Goal: Task Accomplishment & Management: Use online tool/utility

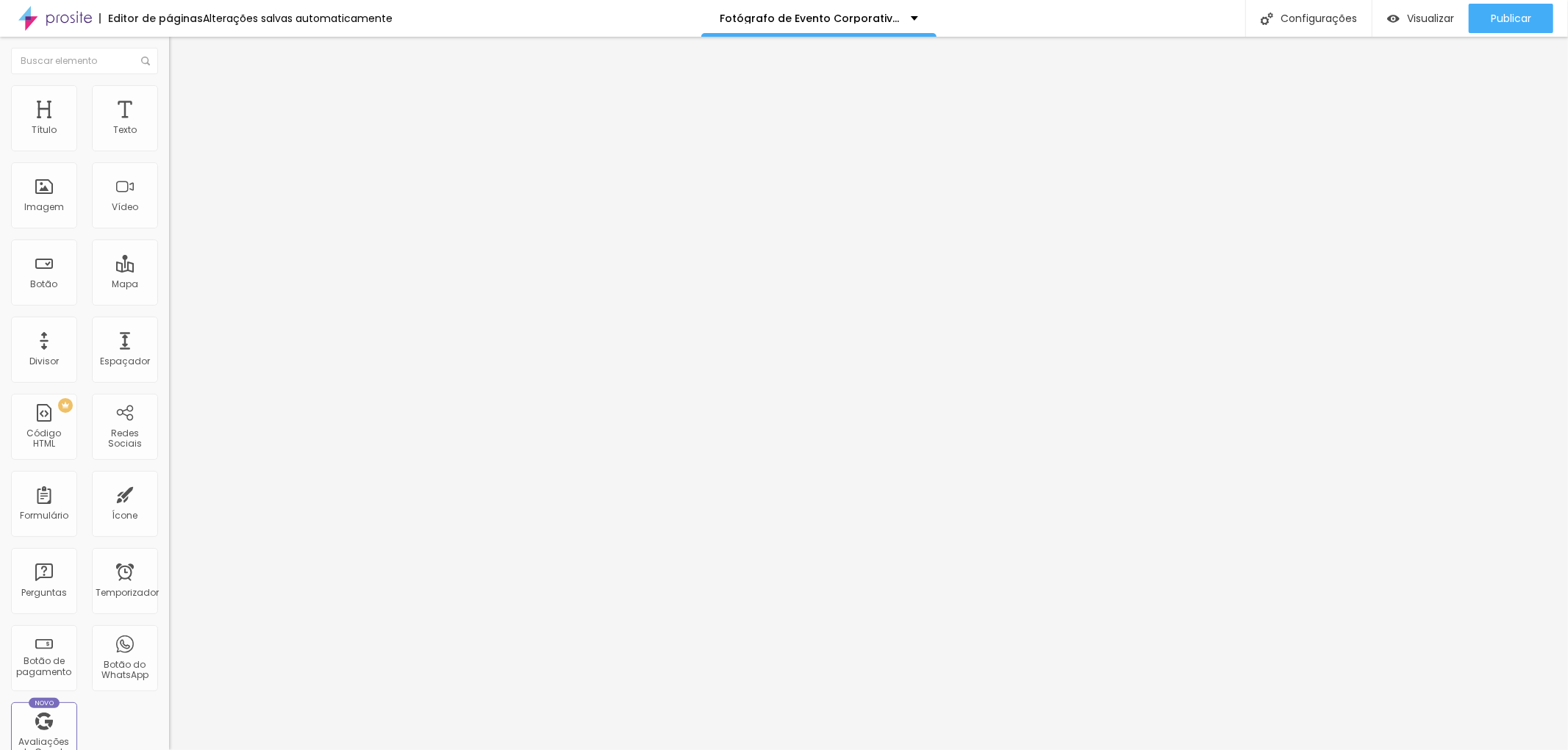
click at [182, 102] on font "Estilo" at bounding box center [193, 95] width 23 height 13
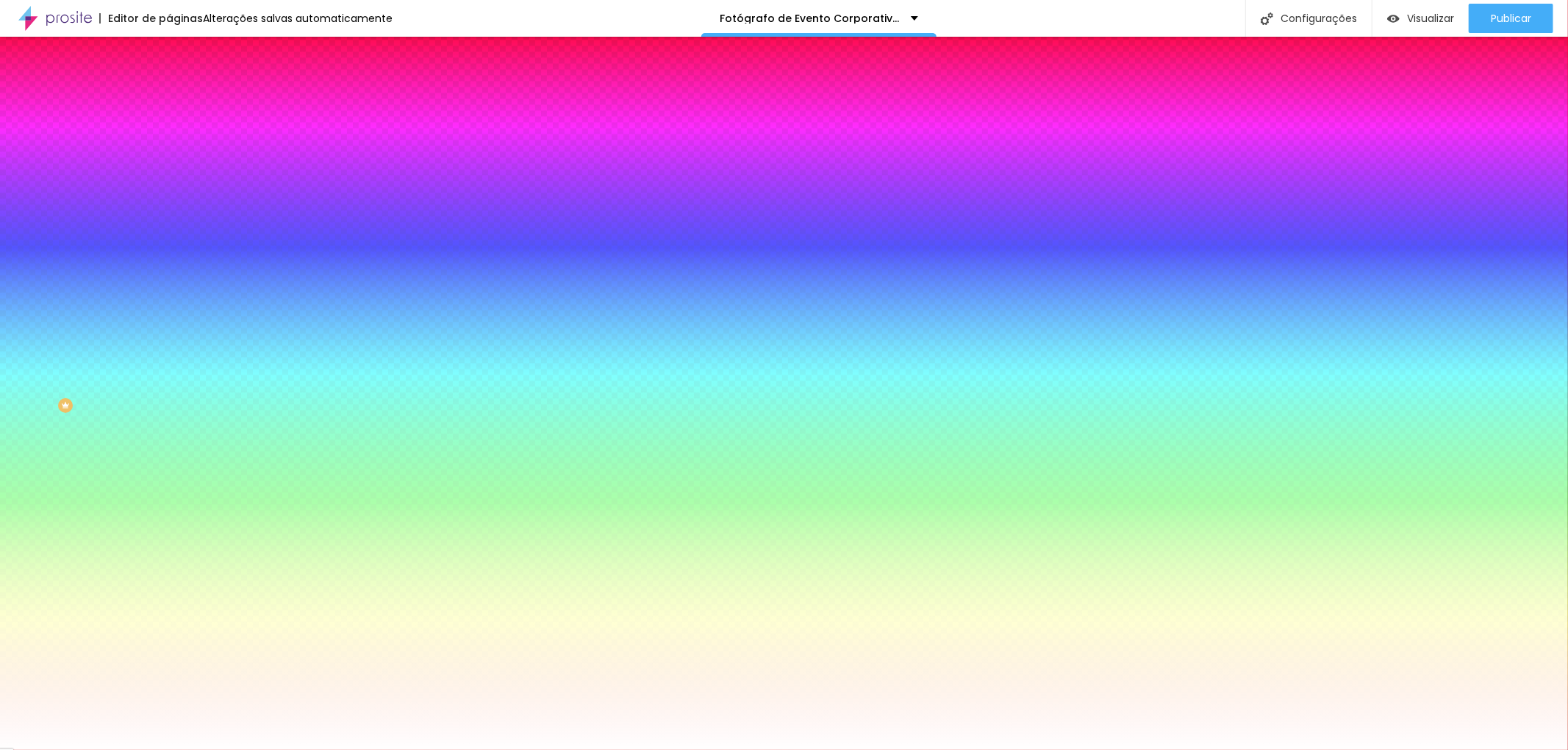
click at [178, 135] on font "Trocar imagem" at bounding box center [213, 129] width 71 height 13
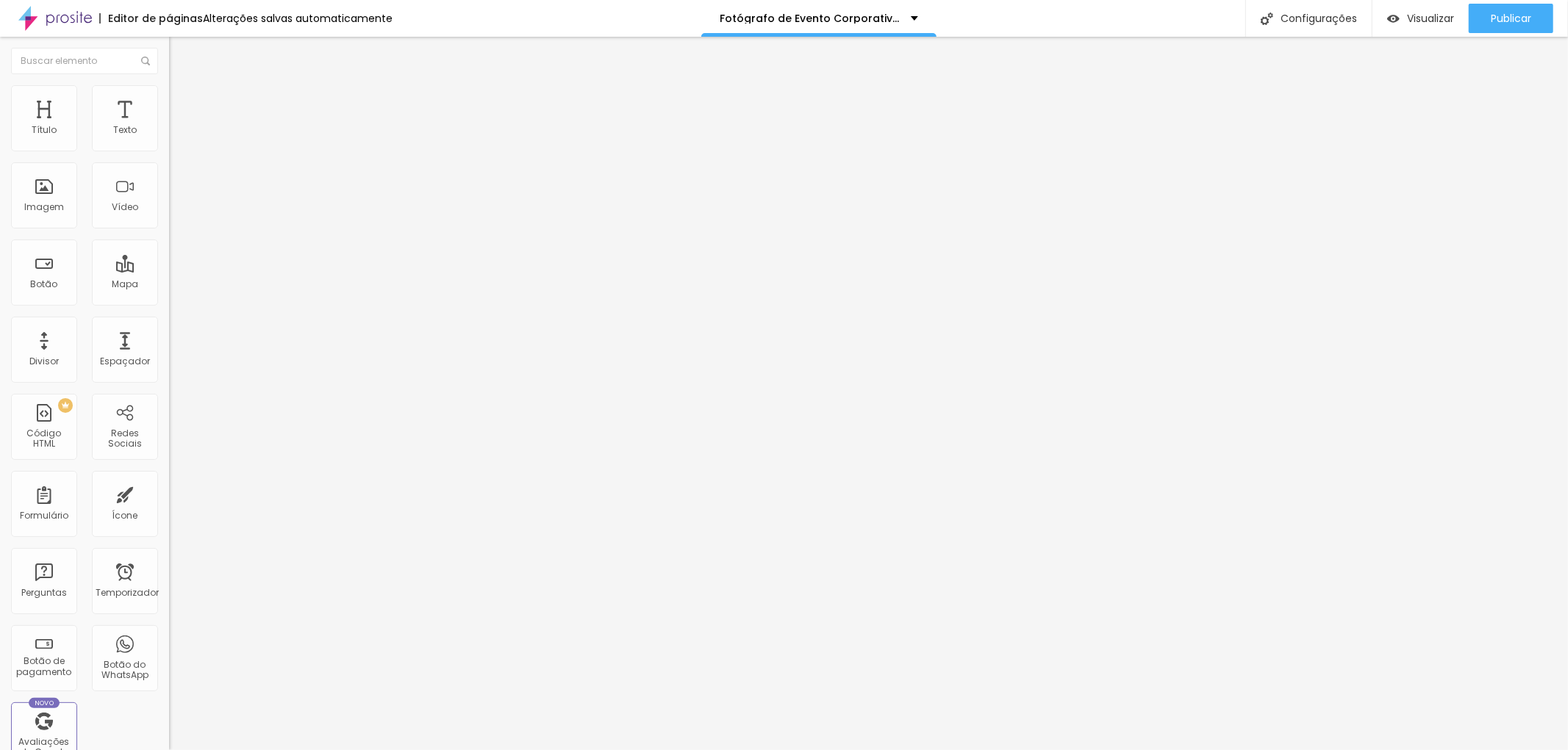
click at [178, 126] on font "Trocar imagem" at bounding box center [213, 120] width 71 height 13
click at [169, 90] on li "Estilo" at bounding box center [254, 93] width 169 height 15
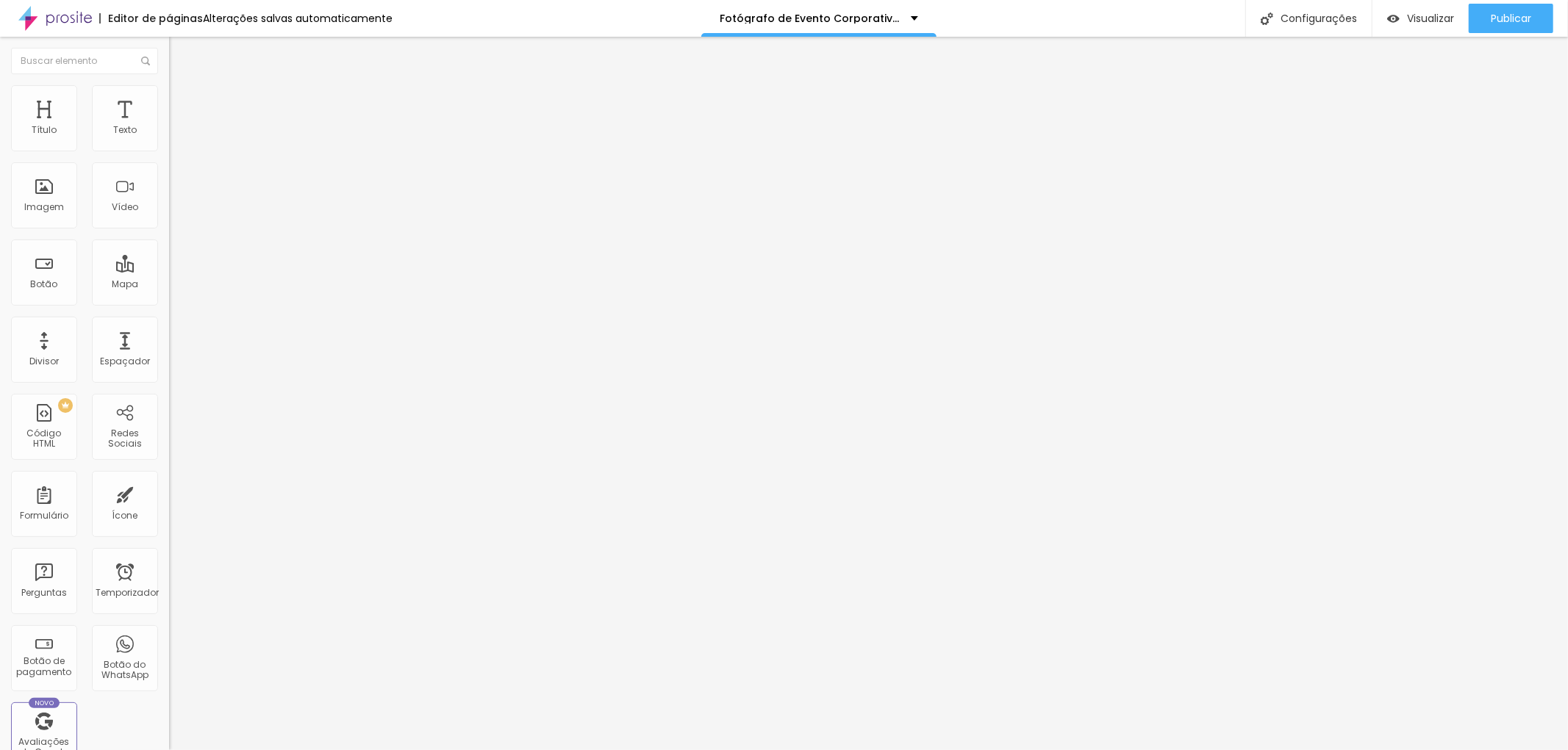
type input "55"
type input "60"
type input "65"
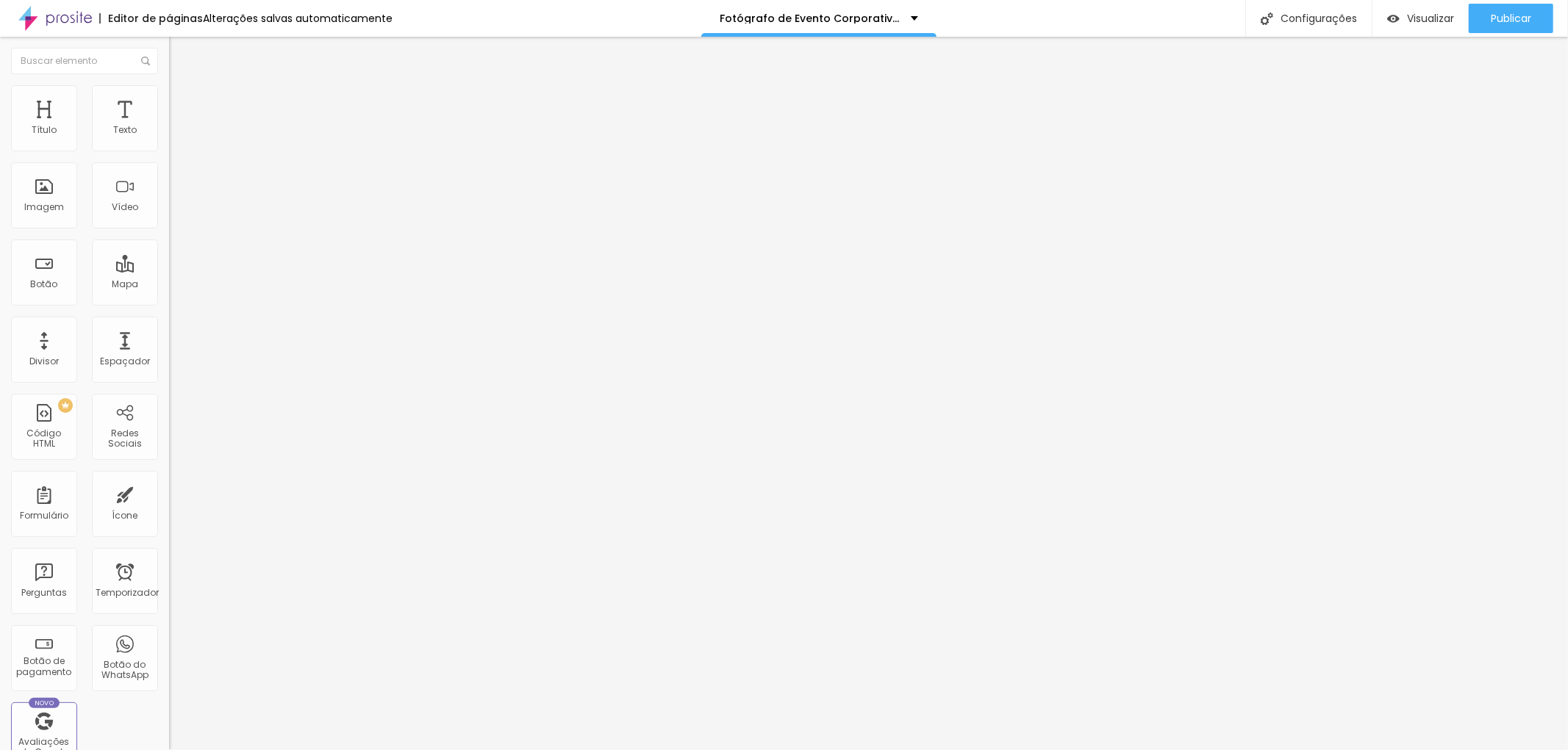
type input "65"
type input "70"
type input "75"
drag, startPoint x: 81, startPoint y: 158, endPoint x: 113, endPoint y: 162, distance: 32.2
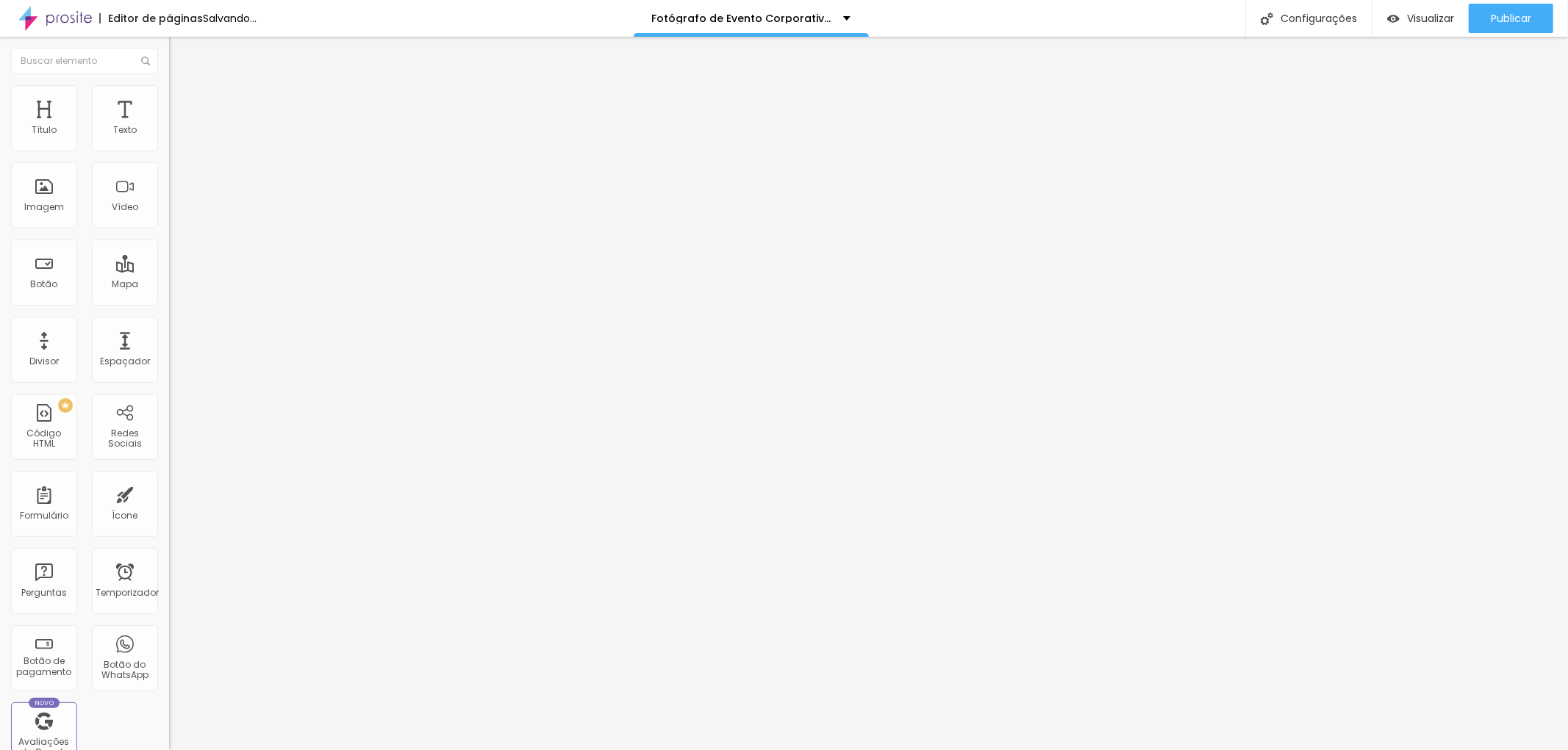
type input "75"
click at [169, 150] on input "range" at bounding box center [217, 145] width 95 height 12
click at [180, 53] on img "button" at bounding box center [186, 54] width 12 height 12
click at [180, 55] on div "Editar nulo" at bounding box center [218, 54] width 77 height 12
click at [178, 126] on font "Trocar imagem" at bounding box center [213, 120] width 71 height 13
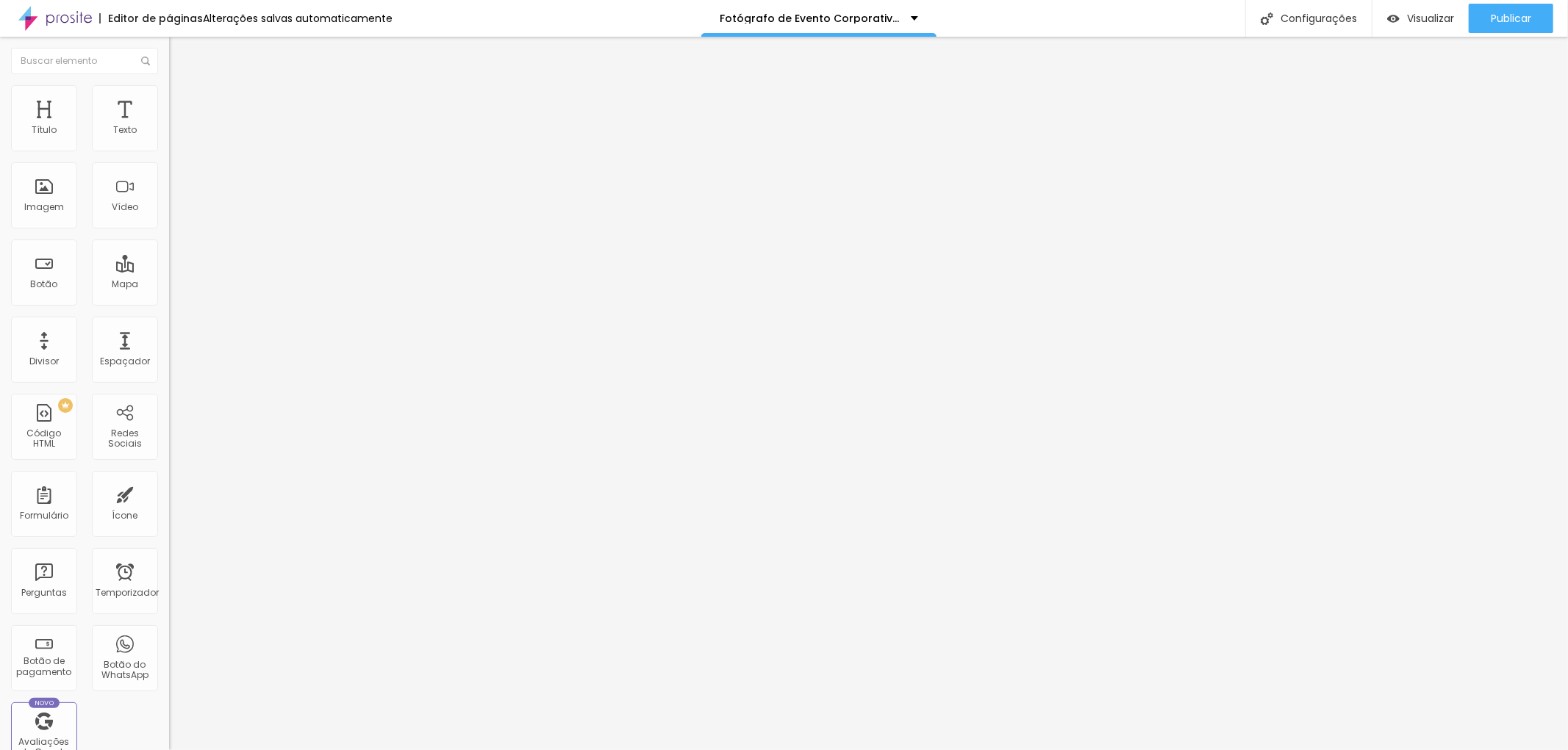
scroll to position [2729, 0]
click at [169, 93] on li "Avançado" at bounding box center [254, 93] width 169 height 15
click at [169, 62] on button "Editar nulo" at bounding box center [254, 53] width 169 height 34
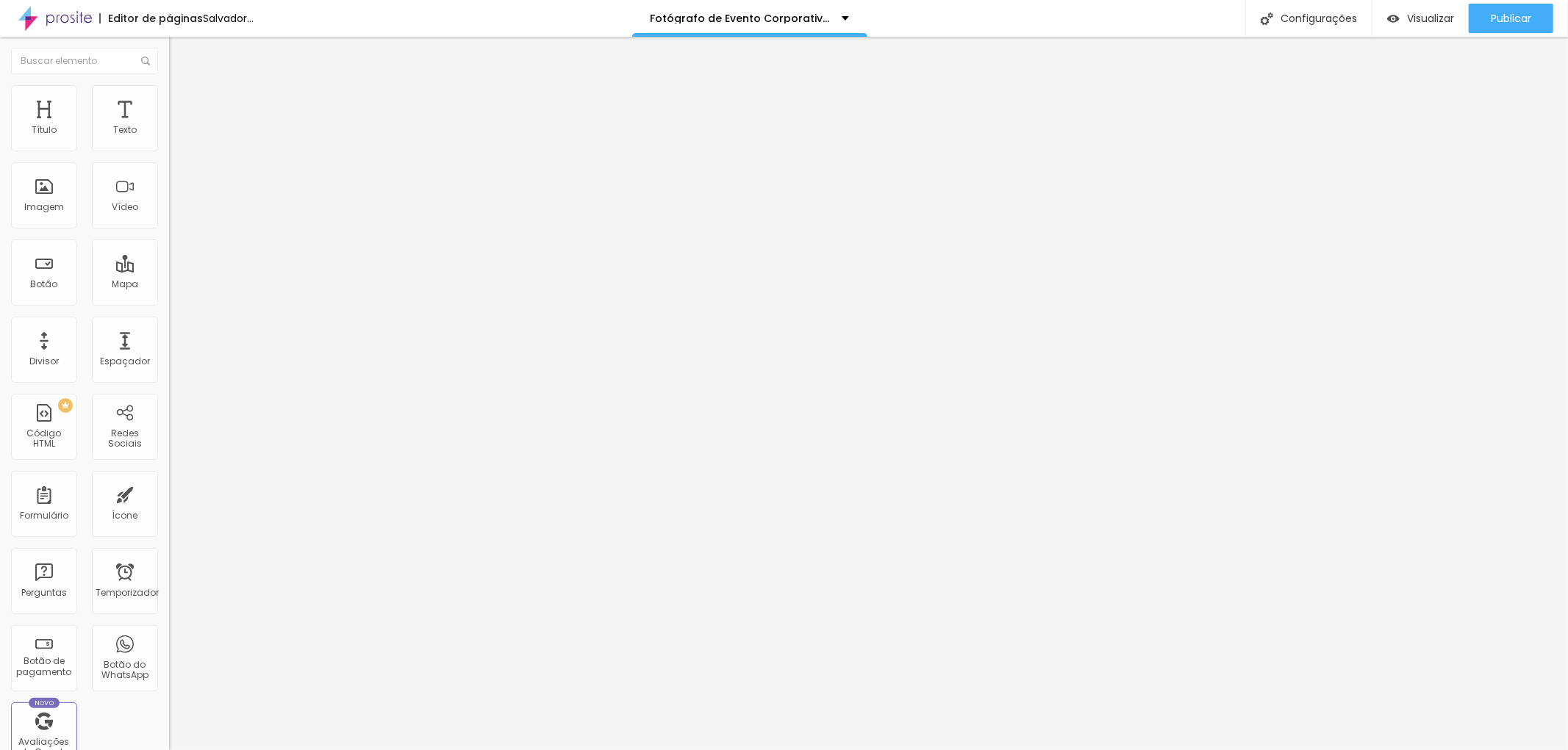
click at [178, 126] on font "Adicionar imagem" at bounding box center [220, 120] width 86 height 13
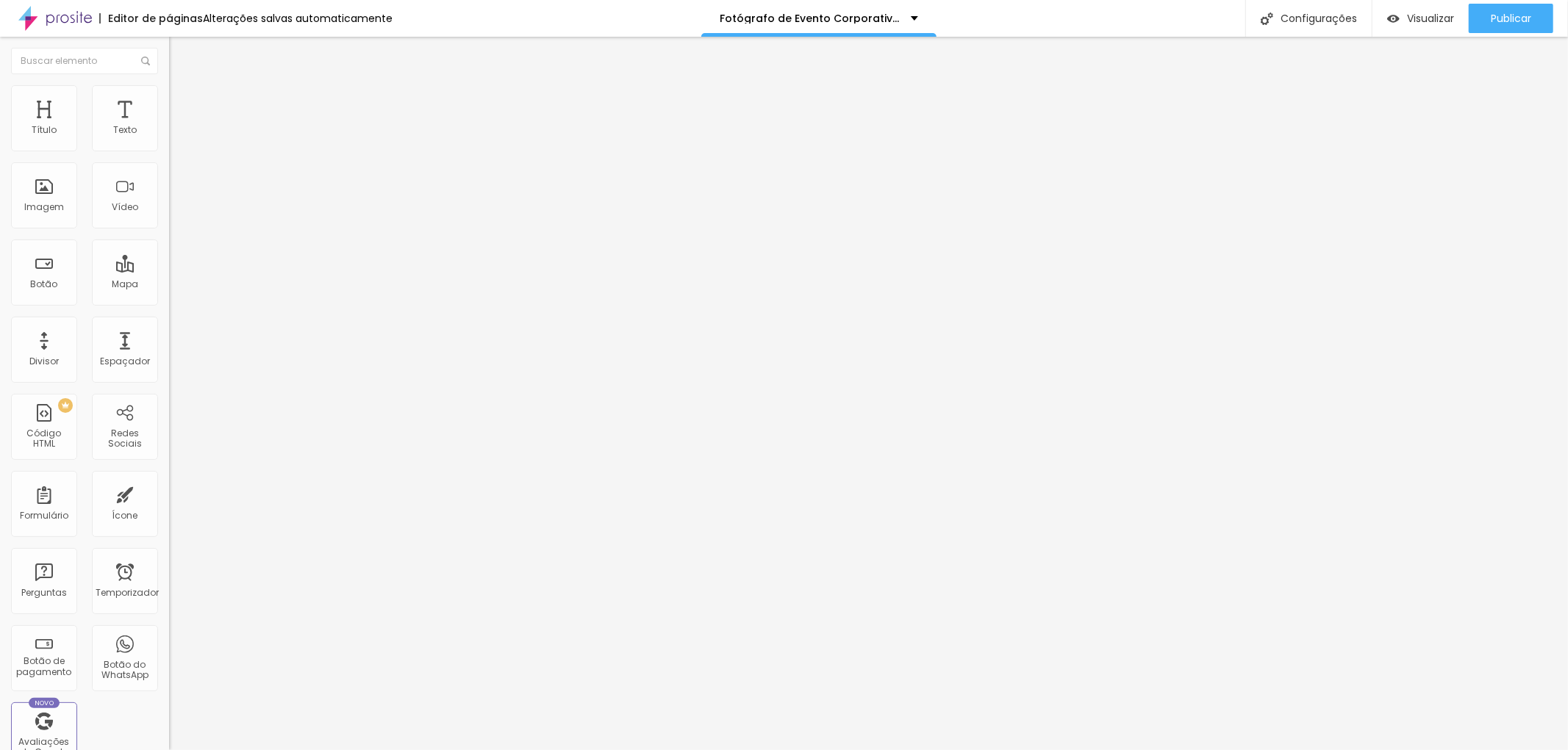
click at [330, 749] on div at bounding box center [784, 759] width 1568 height 0
drag, startPoint x: 111, startPoint y: 236, endPoint x: 269, endPoint y: 252, distance: 158.8
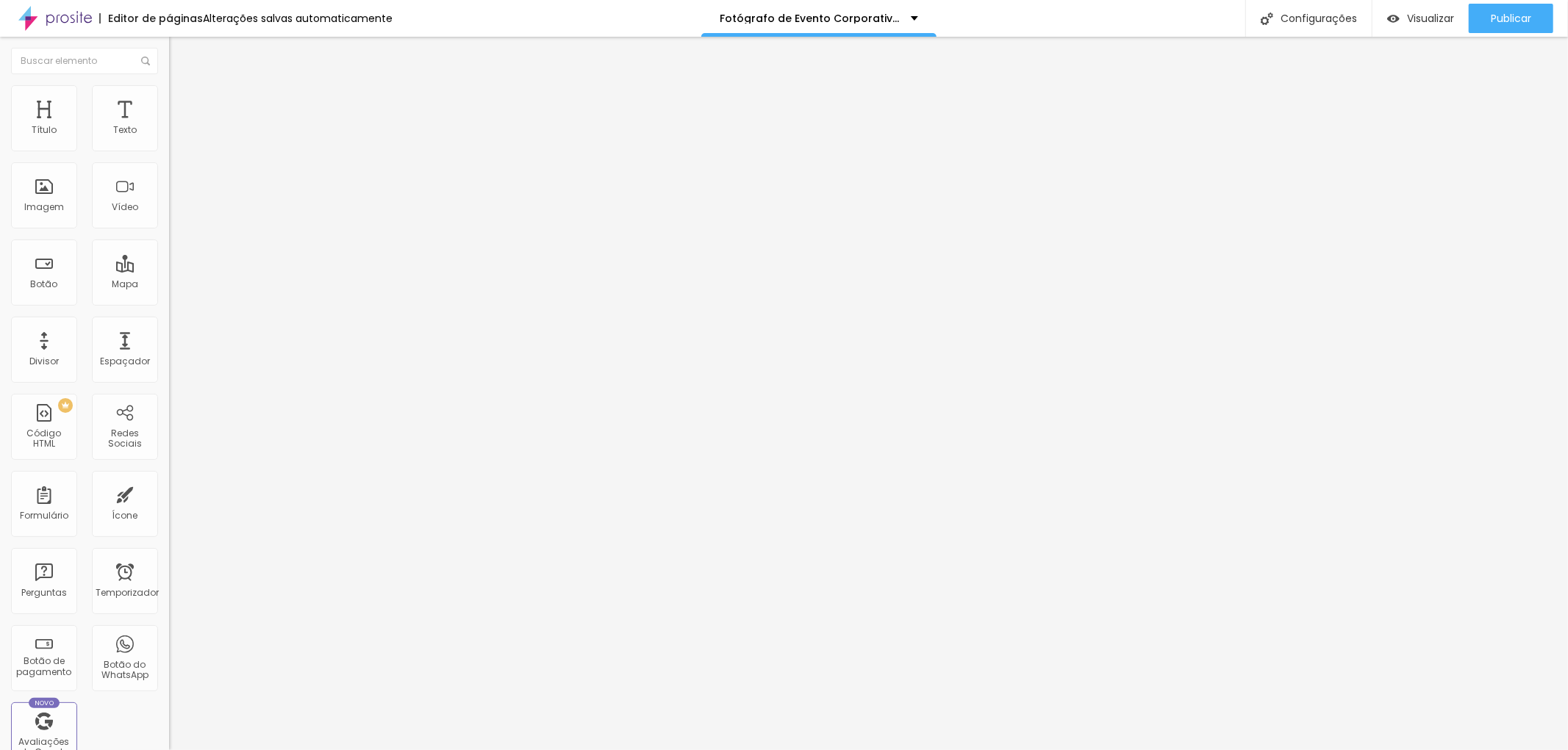
click at [178, 126] on font "Trocar imagem" at bounding box center [213, 120] width 71 height 13
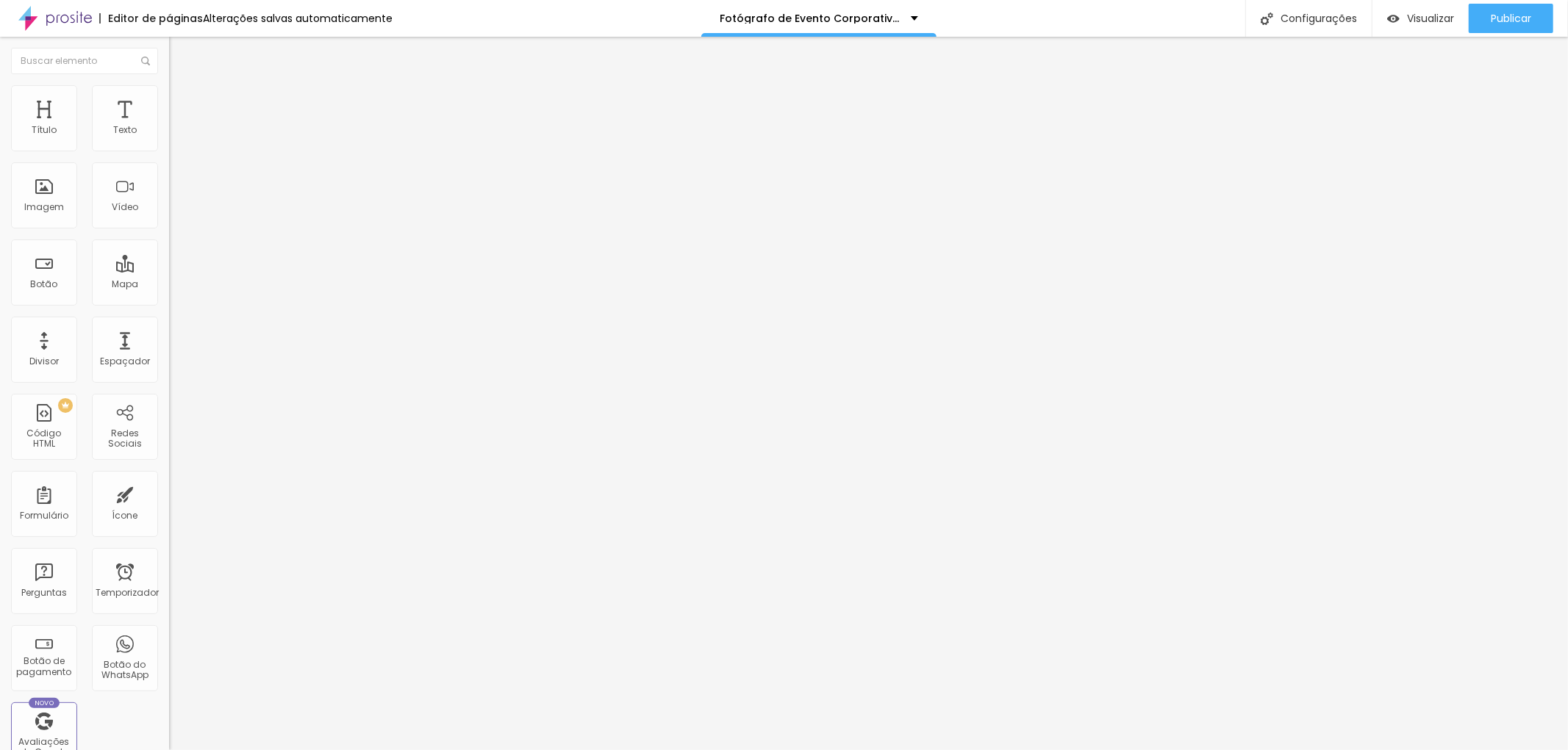
scroll to position [0, 0]
click at [178, 126] on font "Trocar imagem" at bounding box center [213, 120] width 71 height 13
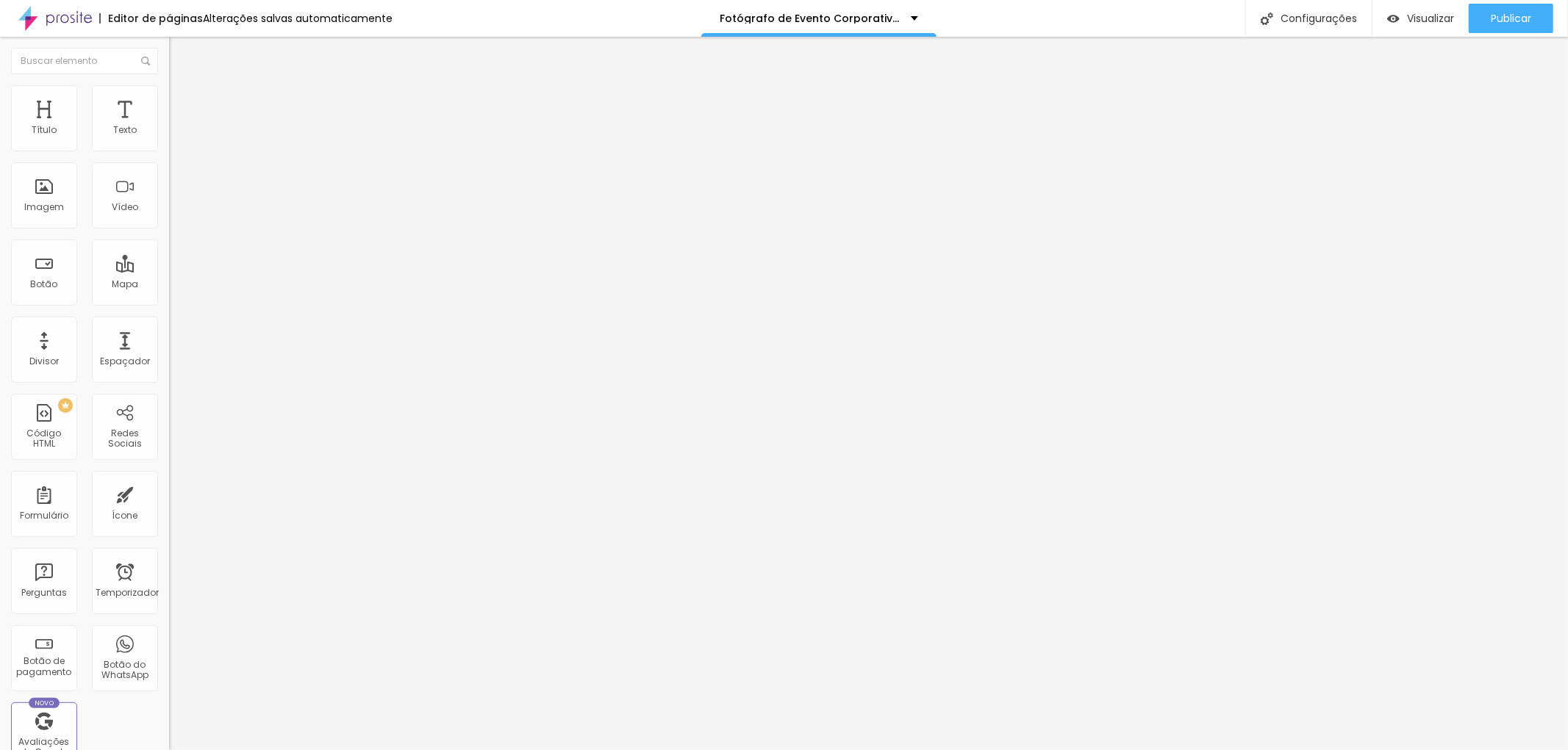
click at [169, 126] on span "Trocar imagem" at bounding box center [209, 120] width 80 height 13
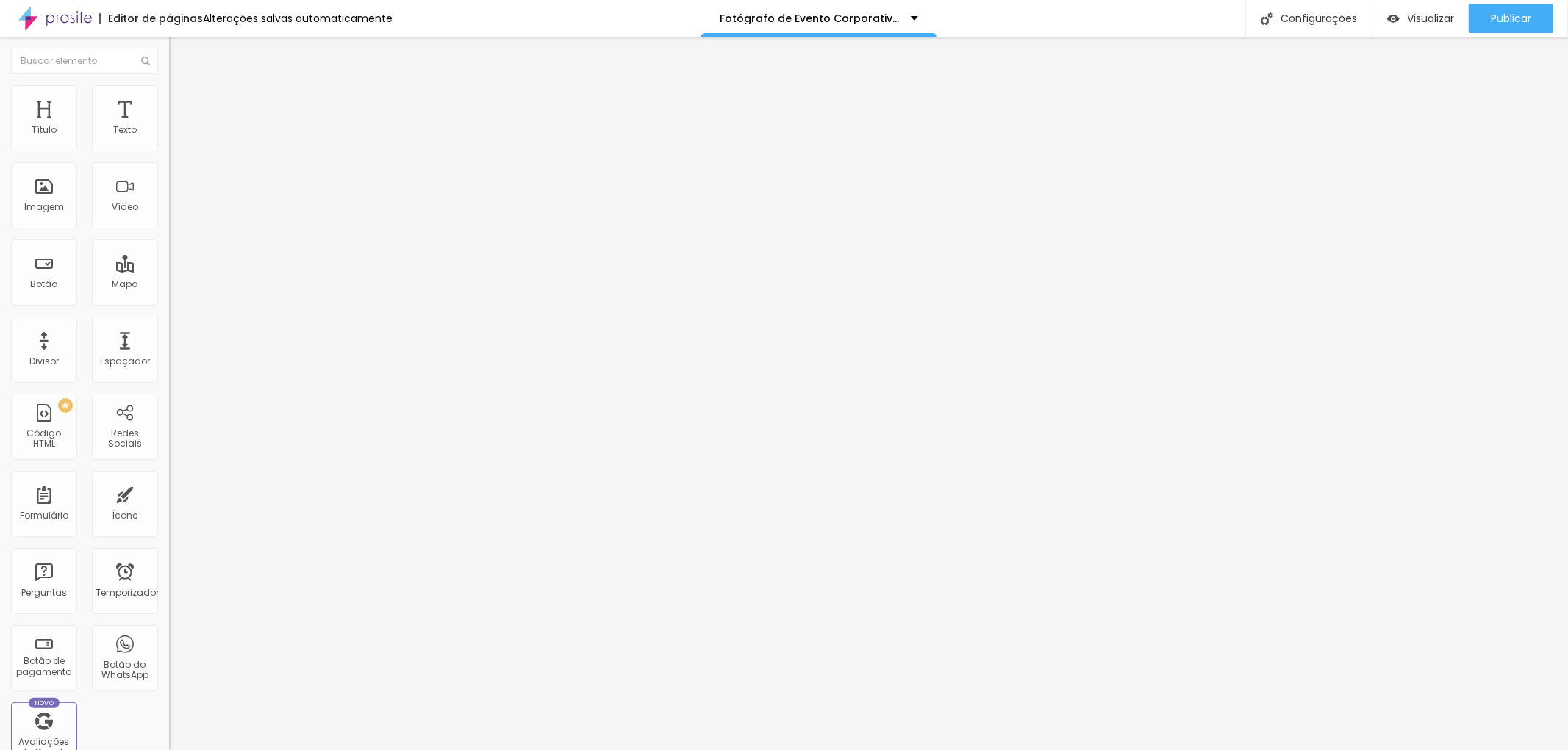
click at [178, 126] on font "Trocar imagem" at bounding box center [213, 120] width 71 height 13
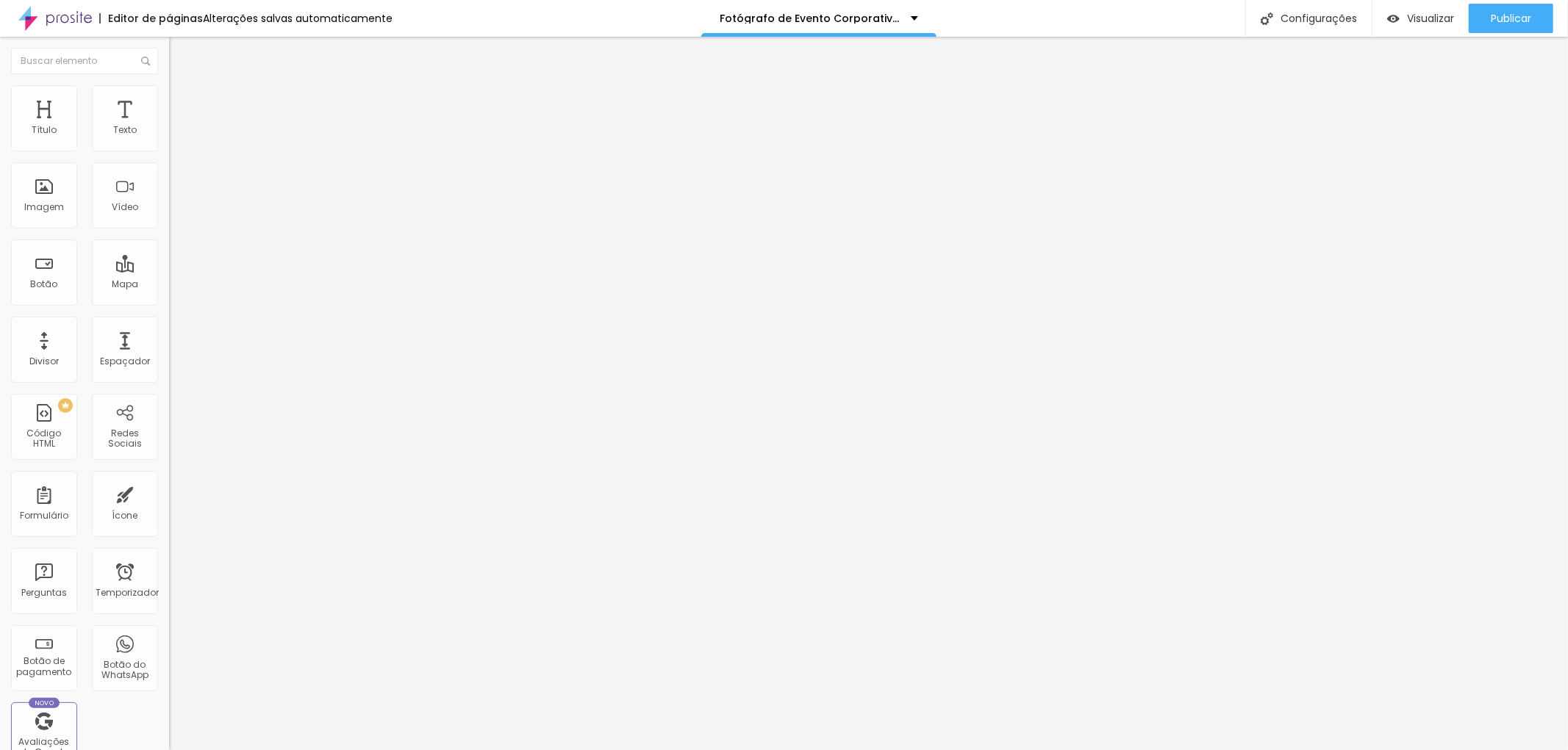
click at [182, 104] on font "Avançado" at bounding box center [206, 110] width 48 height 13
click at [182, 102] on font "Estilo" at bounding box center [193, 95] width 23 height 13
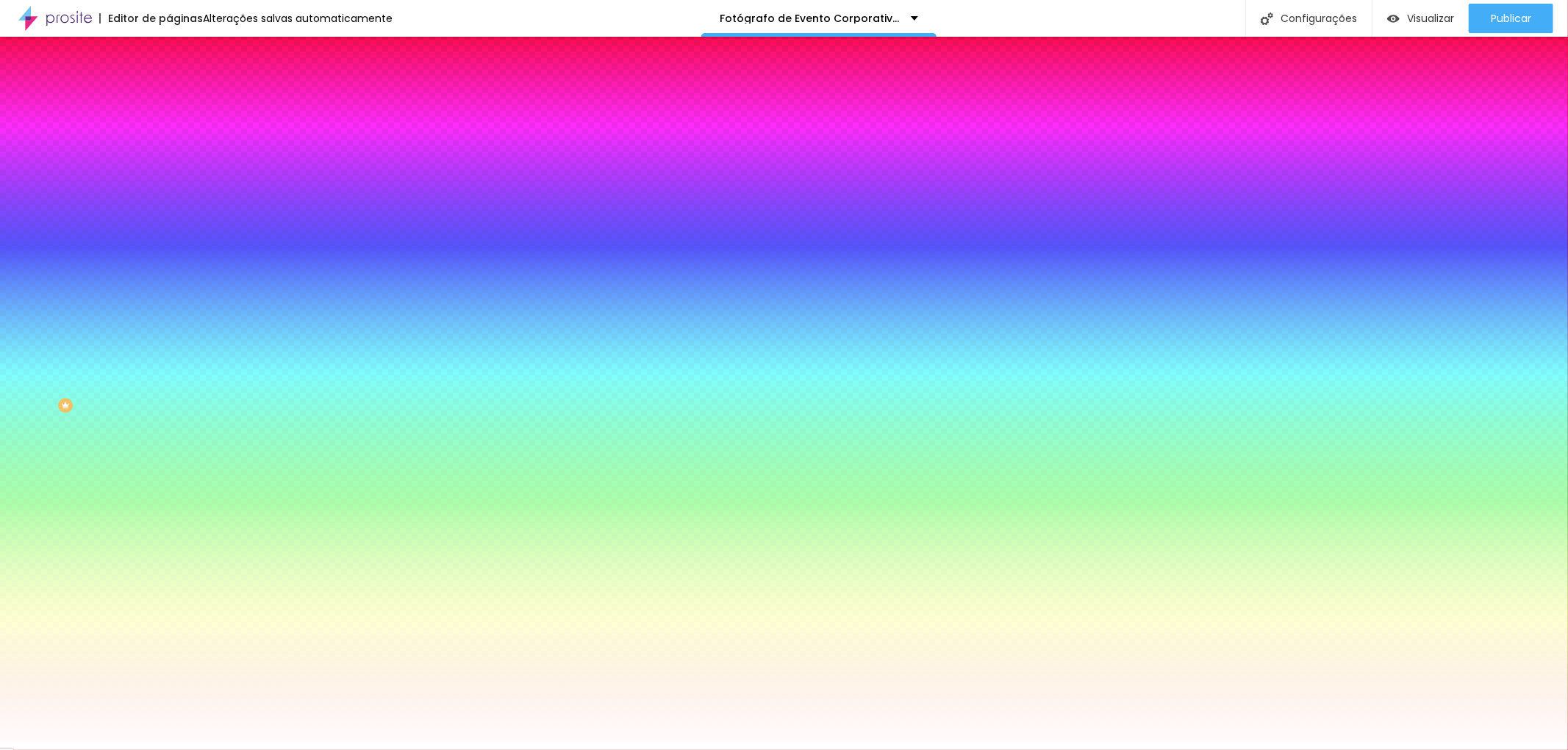
click at [178, 135] on font "Trocar imagem" at bounding box center [213, 129] width 71 height 13
drag, startPoint x: 154, startPoint y: 229, endPoint x: 307, endPoint y: 251, distance: 154.6
click at [182, 104] on font "Avançado" at bounding box center [206, 110] width 48 height 13
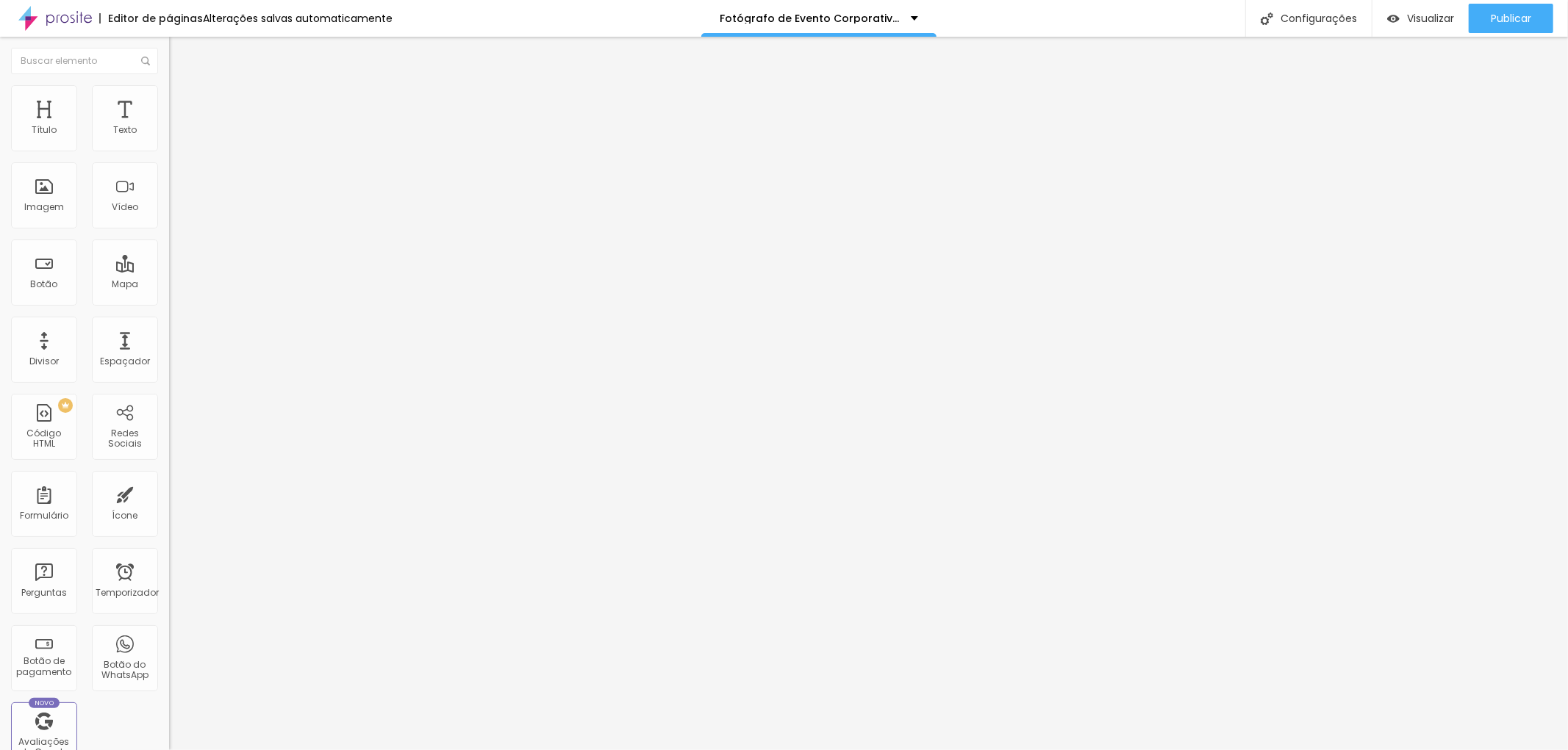
type input "187"
type input "157"
type input "151"
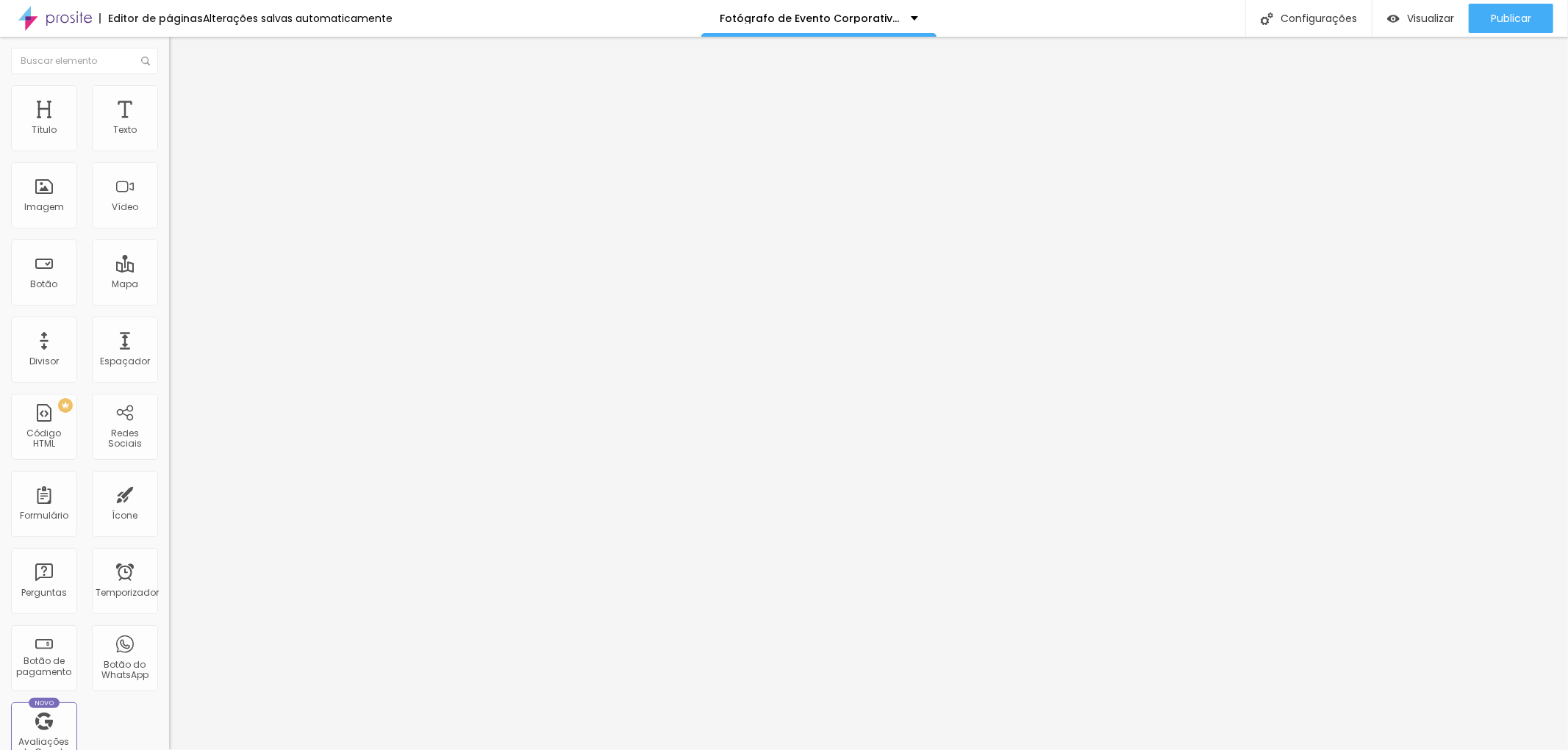
type input "151"
type input "175"
type input "192"
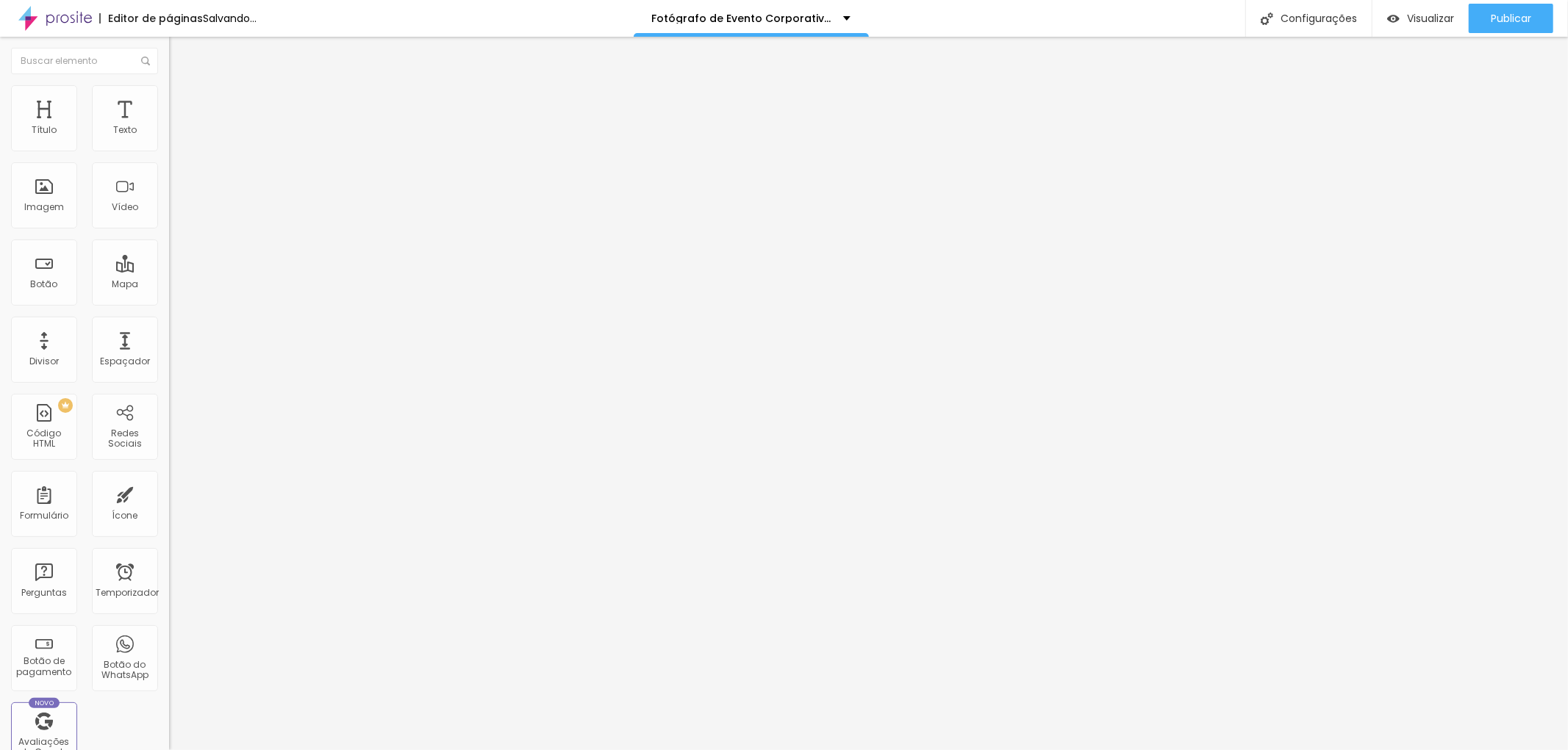
drag, startPoint x: 76, startPoint y: 175, endPoint x: 59, endPoint y: 174, distance: 17.0
click at [169, 493] on input "range" at bounding box center [217, 499] width 95 height 12
type input "223"
type input "263"
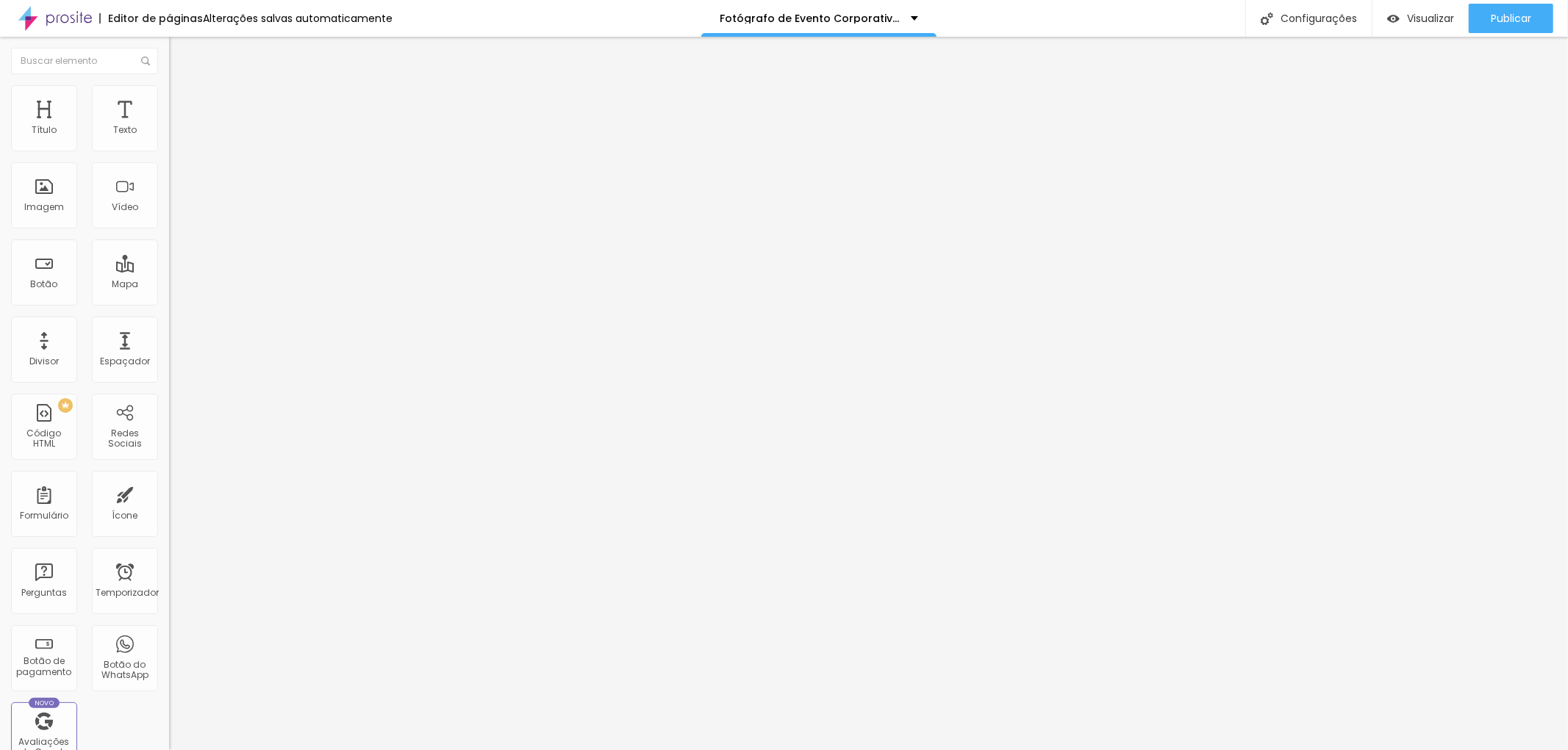
type input "263"
type input "315"
type input "327"
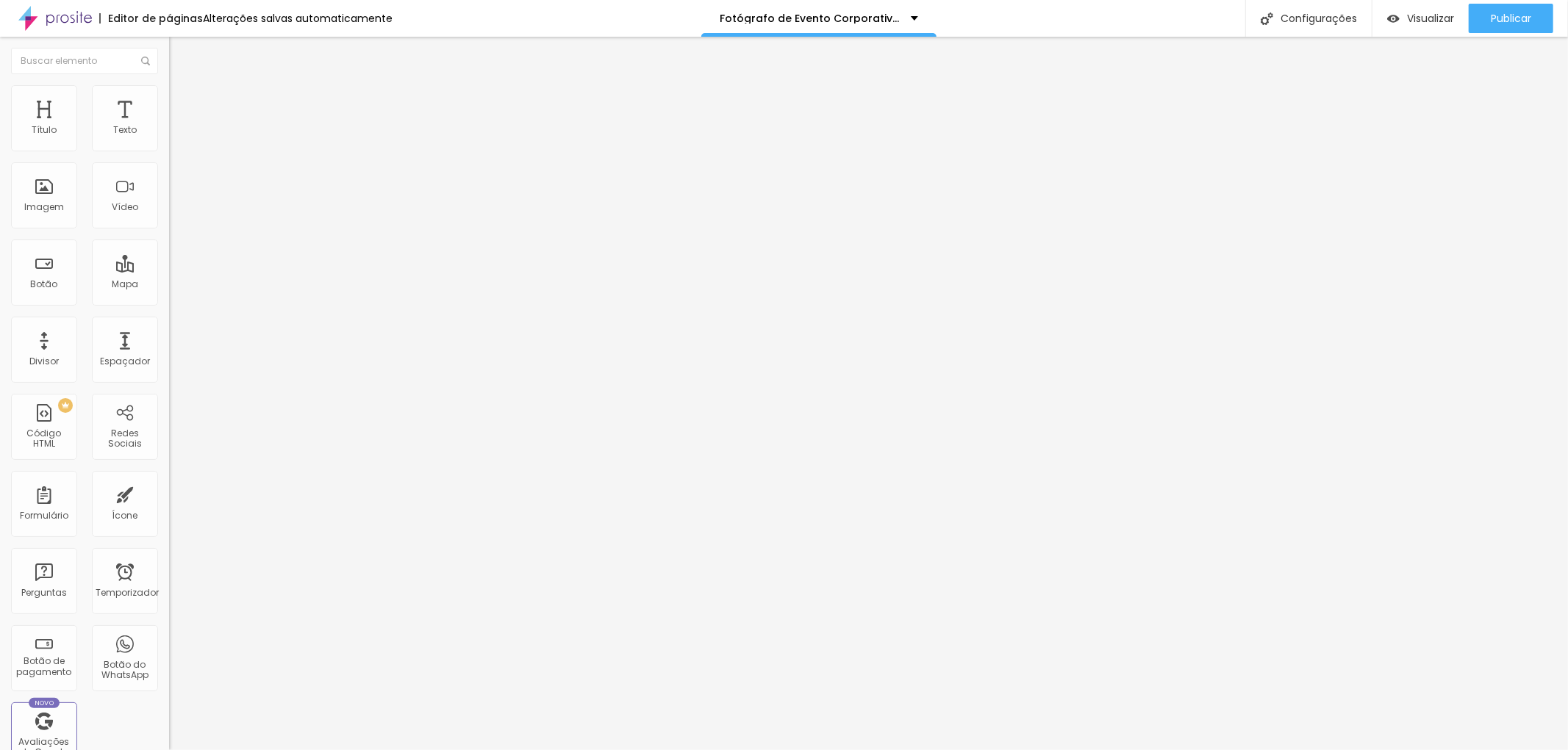
type input "350"
type input "362"
type input "374"
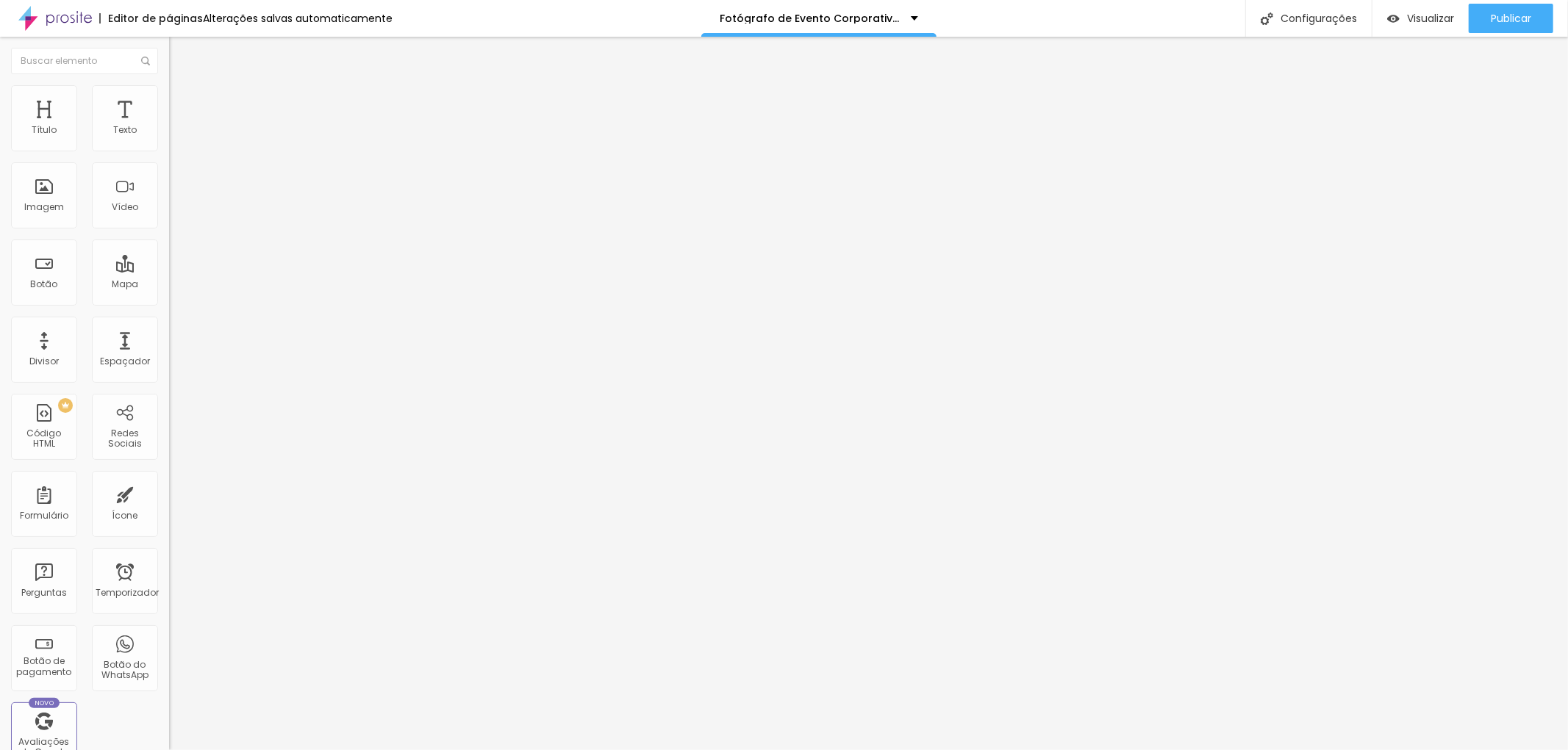
type input "374"
type input "380"
type input "391"
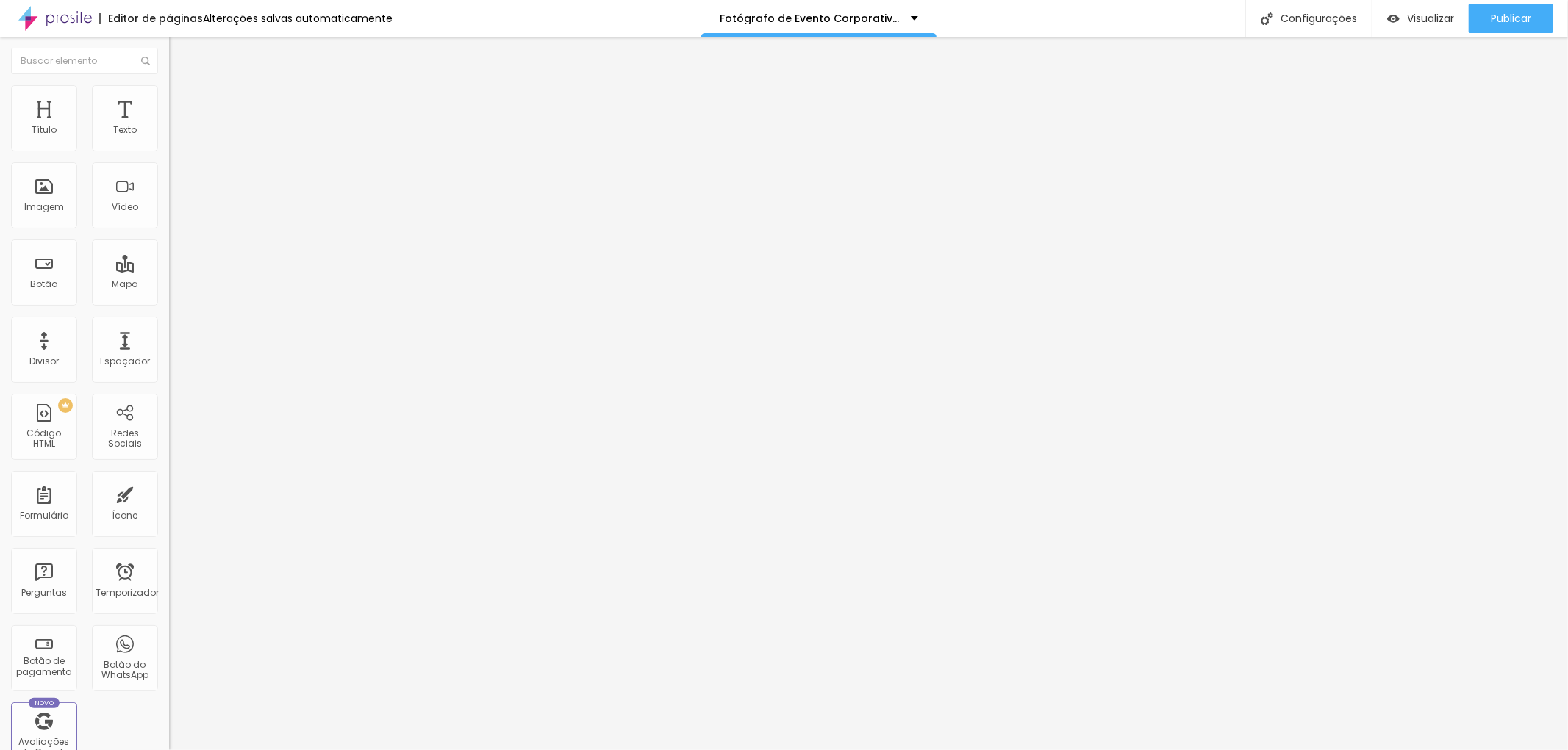
type input "339"
type input "327"
type input "321"
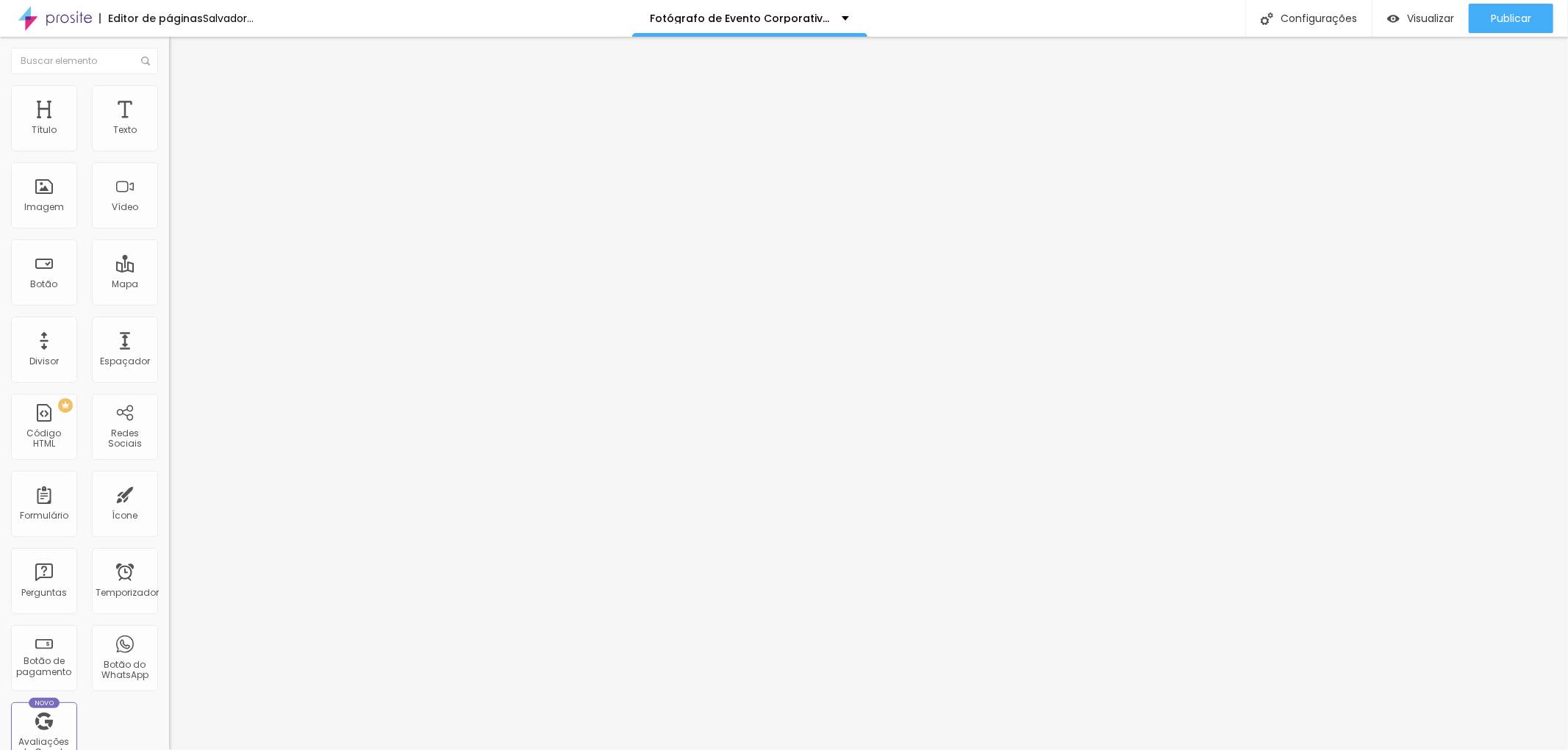
type input "321"
drag, startPoint x: 63, startPoint y: 172, endPoint x: 77, endPoint y: 172, distance: 14.0
type input "321"
click at [169, 493] on input "range" at bounding box center [217, 499] width 95 height 12
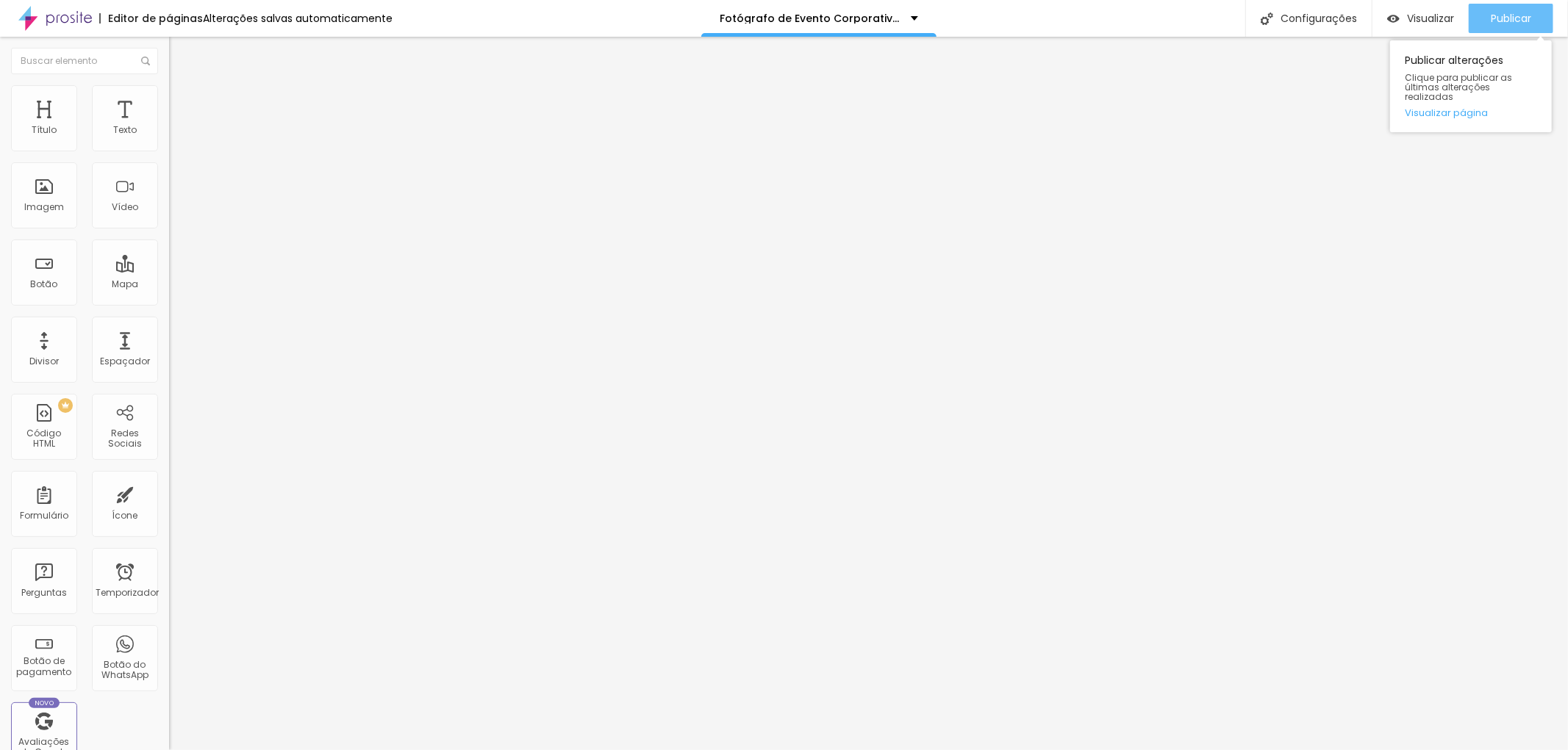
click at [1497, 20] on font "Publicar" at bounding box center [1511, 19] width 41 height 15
click at [178, 126] on font "Trocar imagem" at bounding box center [213, 120] width 71 height 13
